Goal: Task Accomplishment & Management: Manage account settings

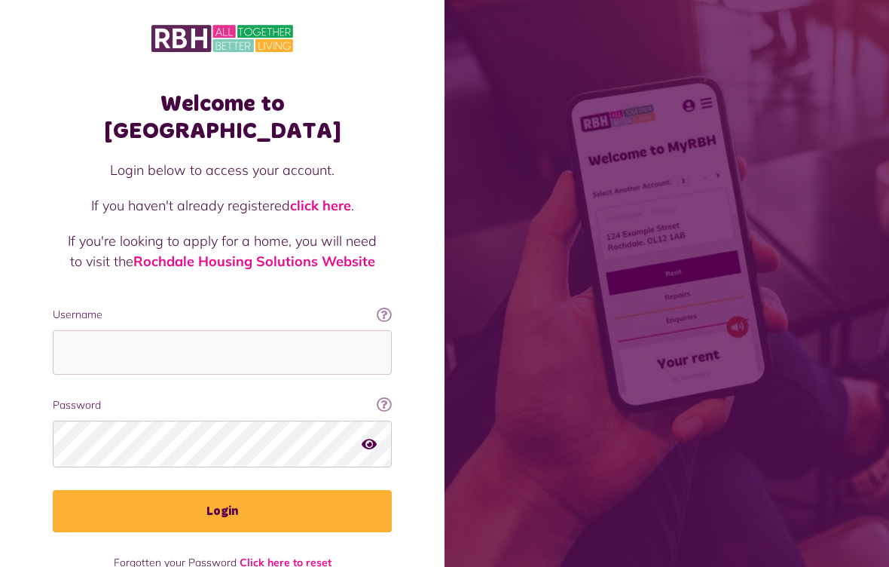
scroll to position [179, 0]
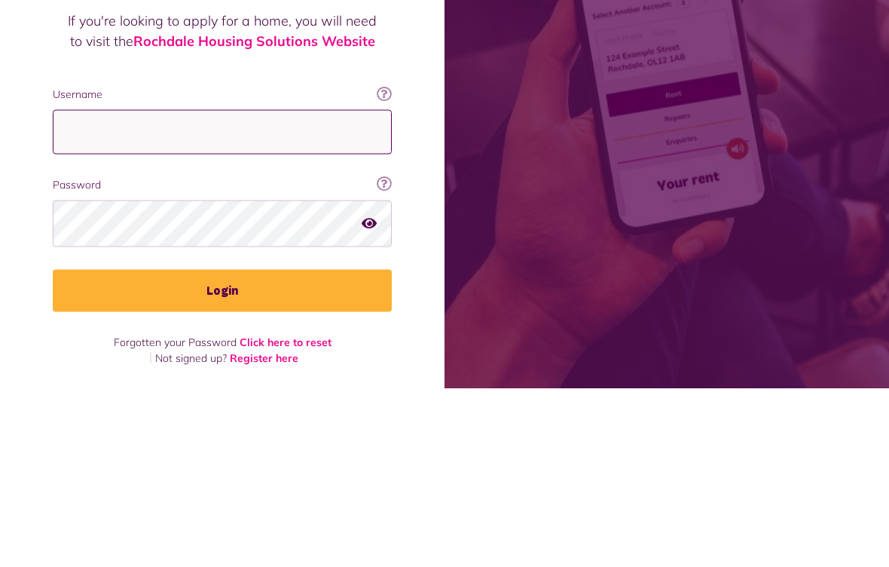
type input "**********"
click at [222, 448] on button "Login" at bounding box center [222, 469] width 339 height 42
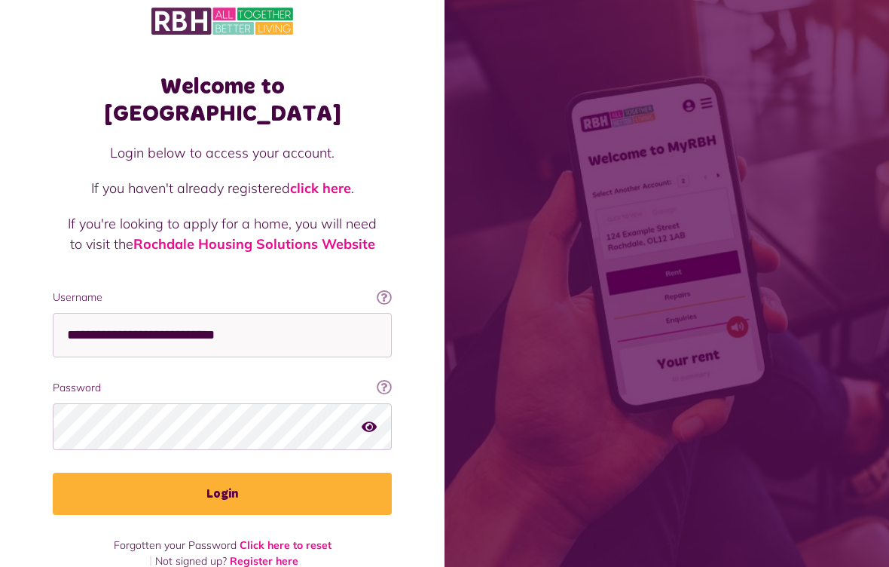
click at [276, 472] on button "Login" at bounding box center [222, 493] width 339 height 42
click at [352, 472] on button "Login" at bounding box center [222, 493] width 339 height 42
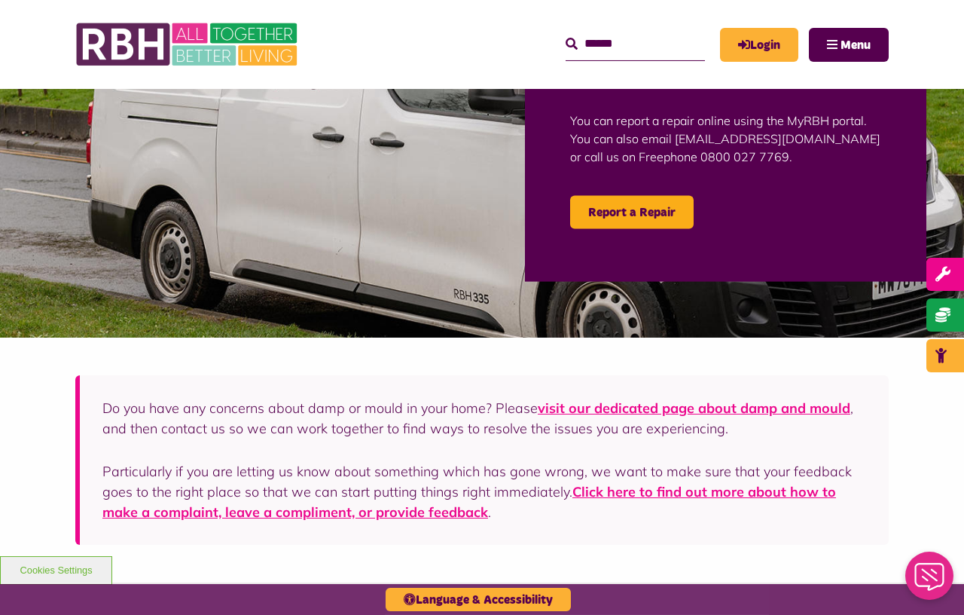
scroll to position [31, 0]
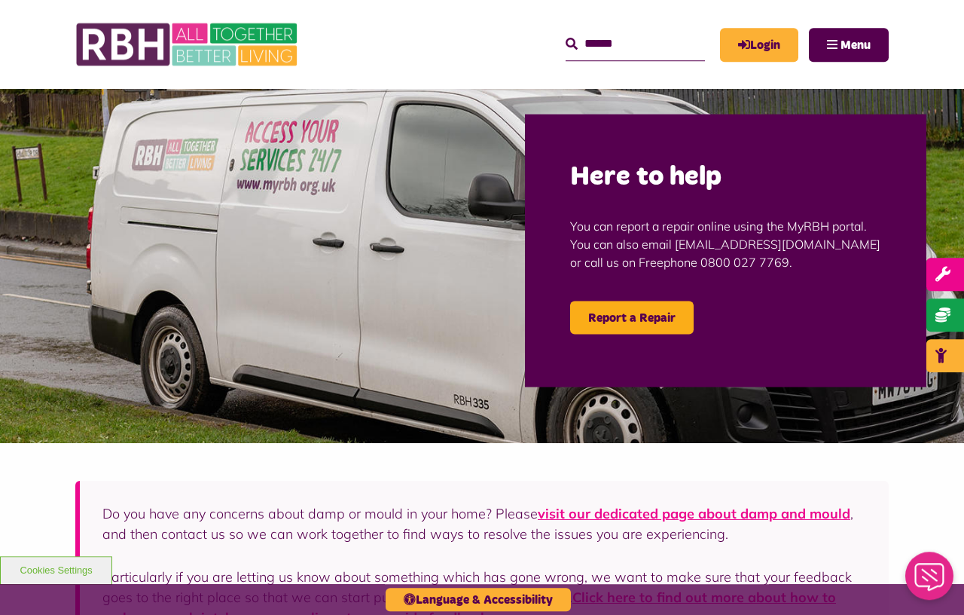
click at [847, 44] on span "Menu" at bounding box center [856, 45] width 30 height 12
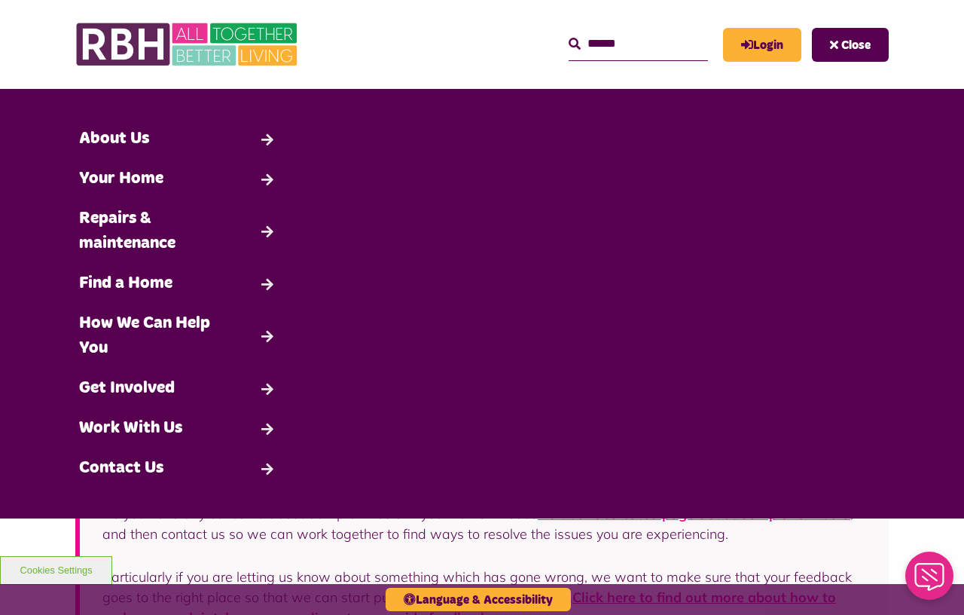
click at [796, 344] on div "Search About Us Back" at bounding box center [482, 303] width 912 height 369
click at [0, 0] on icon "MyRBH" at bounding box center [0, 0] width 0 height 0
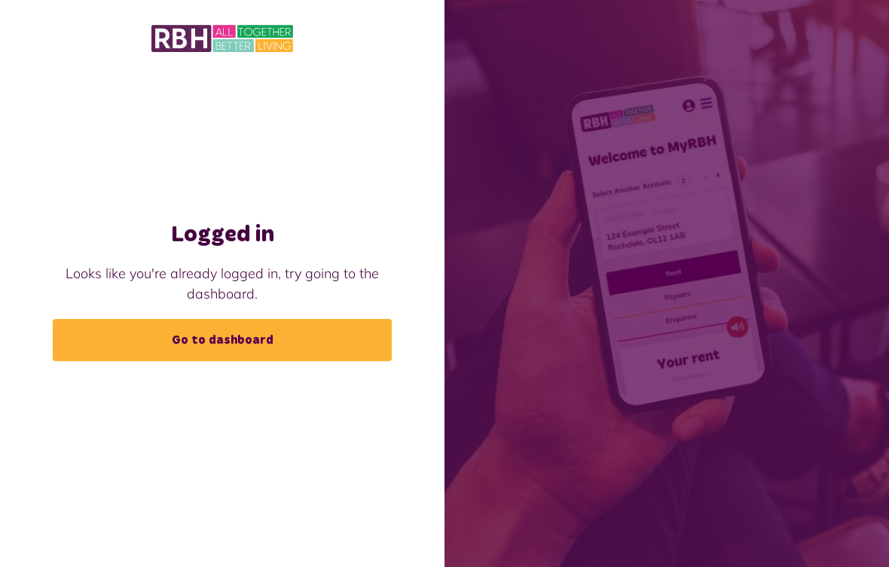
click at [337, 342] on link "Go to dashboard" at bounding box center [222, 340] width 339 height 42
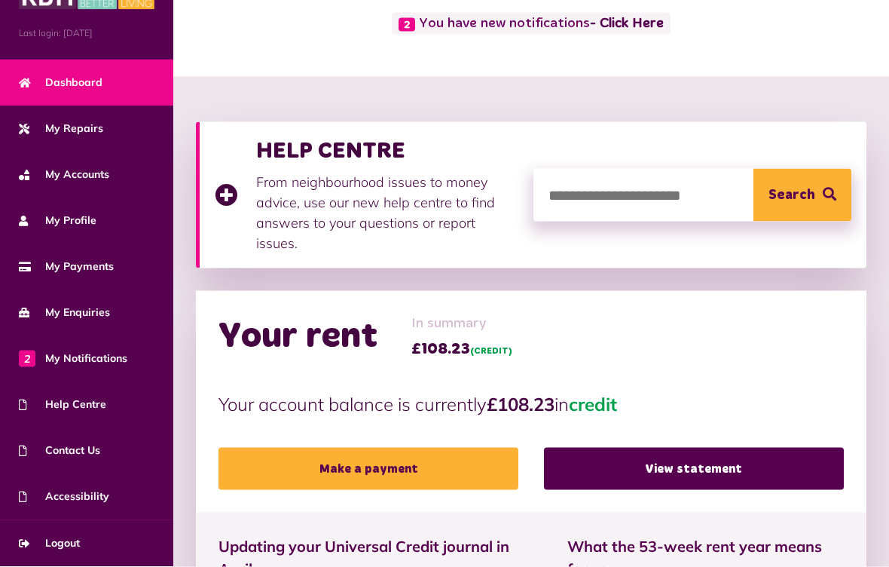
scroll to position [44, 0]
click at [89, 537] on link "Logout" at bounding box center [86, 544] width 173 height 46
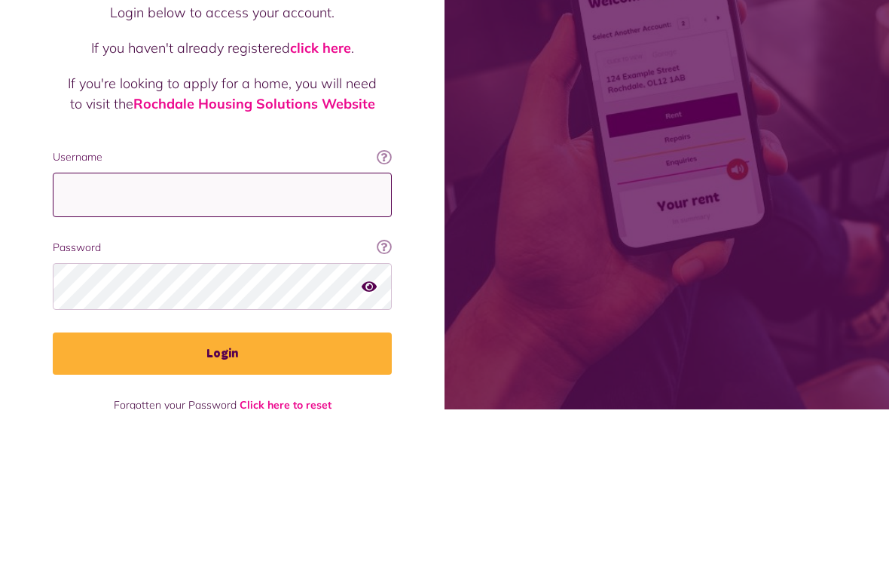
scroll to position [17, 0]
